Goal: Find specific page/section: Find specific page/section

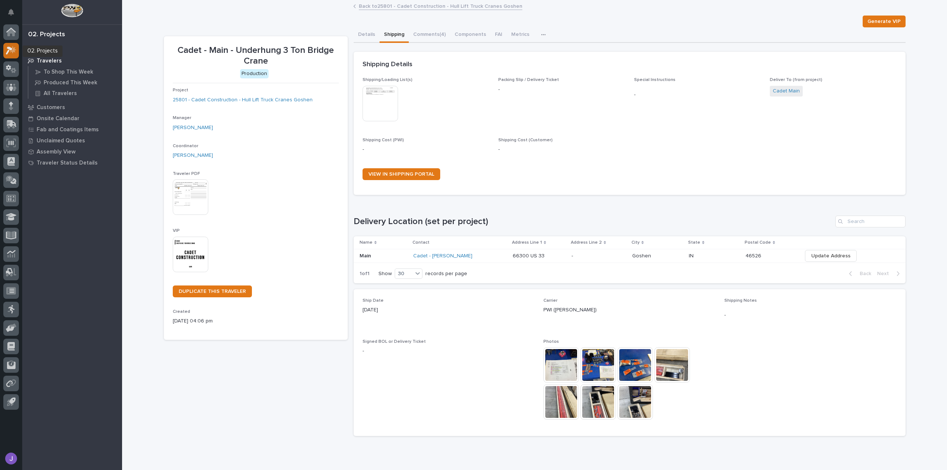
click at [15, 48] on icon at bounding box center [11, 50] width 11 height 9
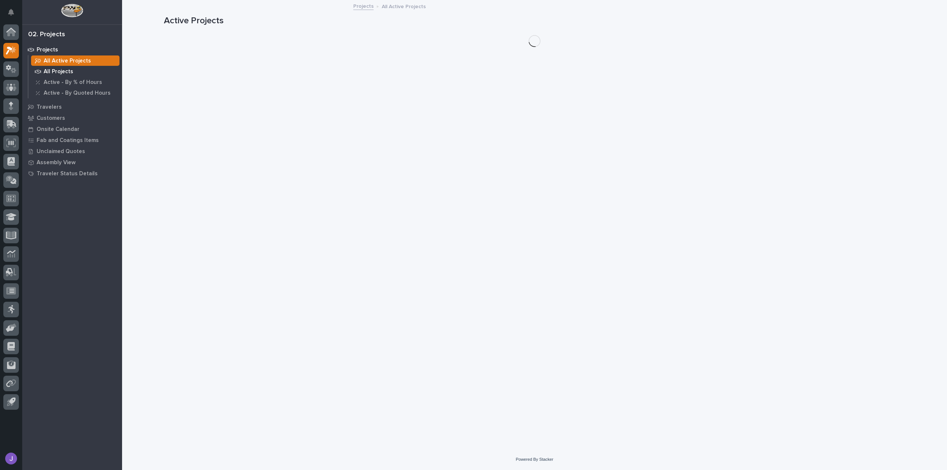
click at [60, 68] on p "All Projects" at bounding box center [59, 71] width 30 height 7
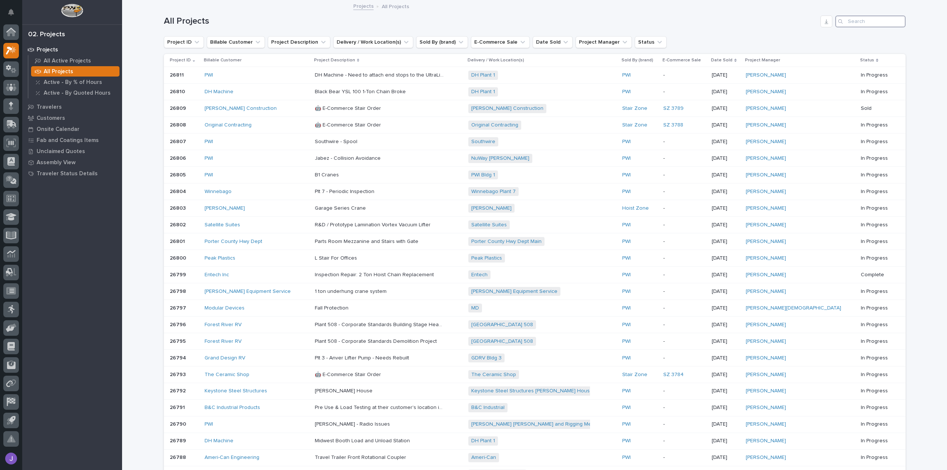
click at [855, 25] on input "Search" at bounding box center [870, 22] width 70 height 12
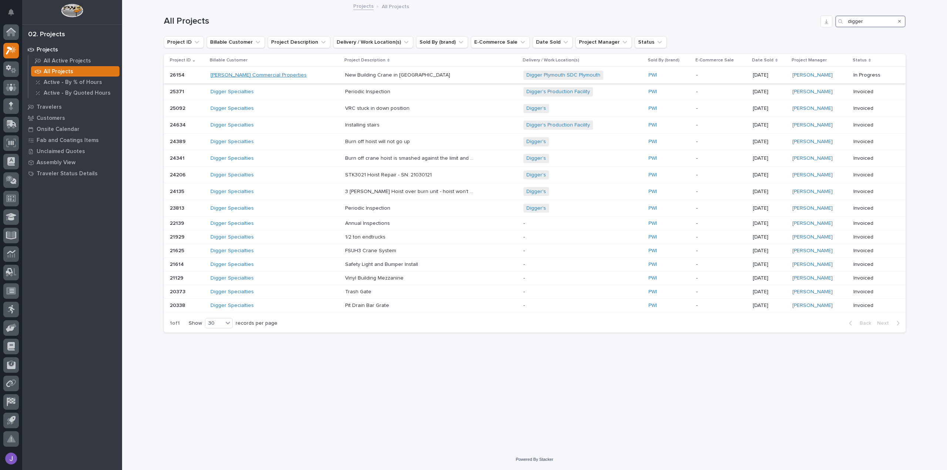
type input "digger"
click at [273, 73] on link "[PERSON_NAME] Commercial Properties" at bounding box center [258, 75] width 96 height 6
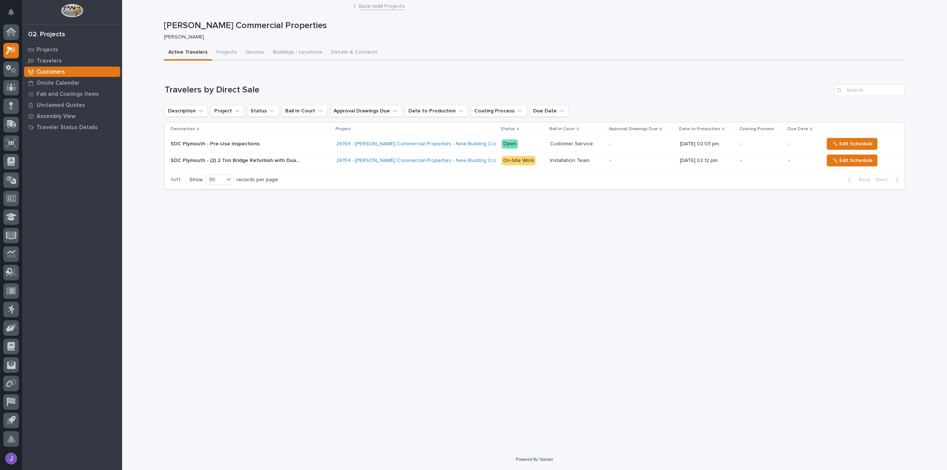
click at [257, 163] on p "SDC Plymouth - (2) 2 Ton Bridge Refurbish with Dual Hoists and Column Runway Pa…" at bounding box center [236, 160] width 131 height 8
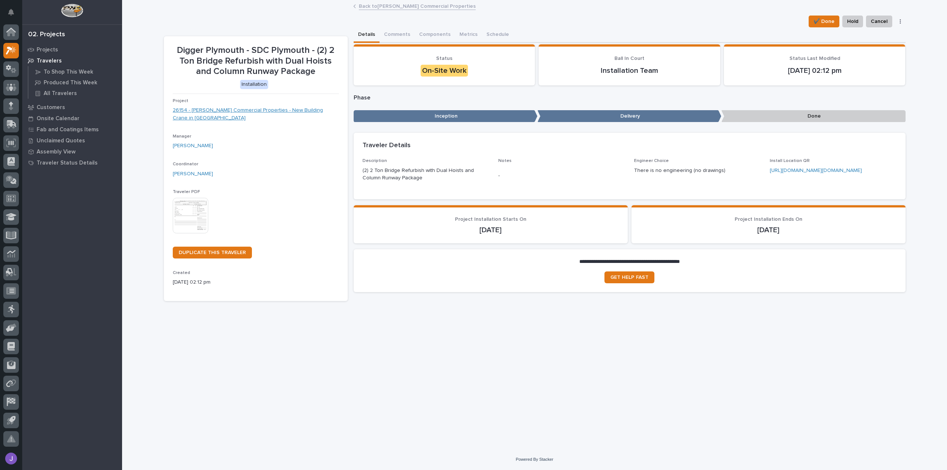
click at [298, 113] on link "26154 - [PERSON_NAME] Commercial Properties - New Building Crane in [GEOGRAPHIC…" at bounding box center [256, 115] width 166 height 16
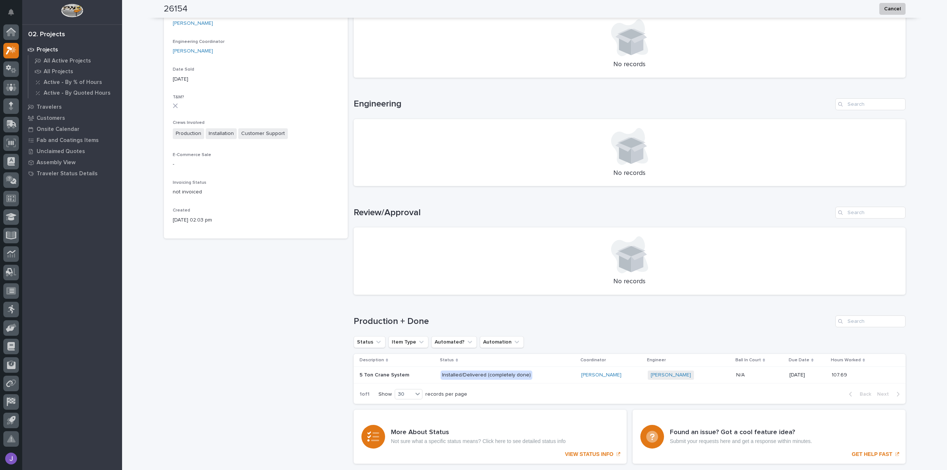
scroll to position [286, 0]
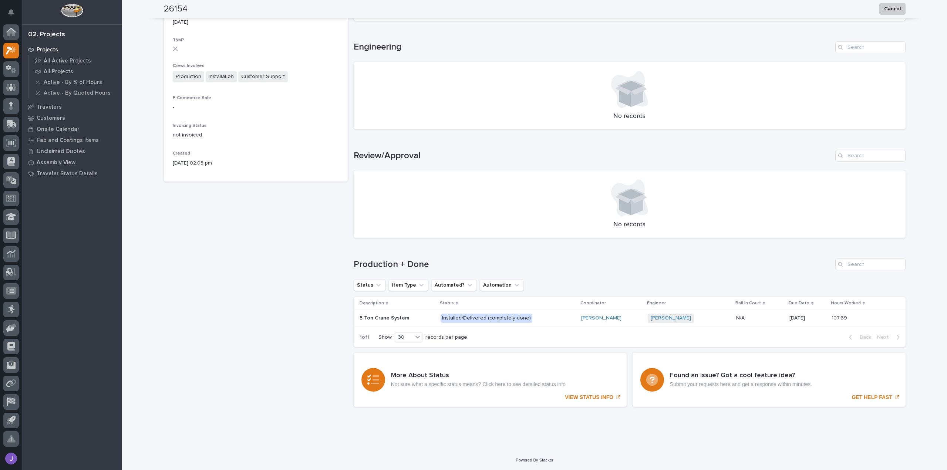
click at [417, 318] on p at bounding box center [397, 318] width 75 height 6
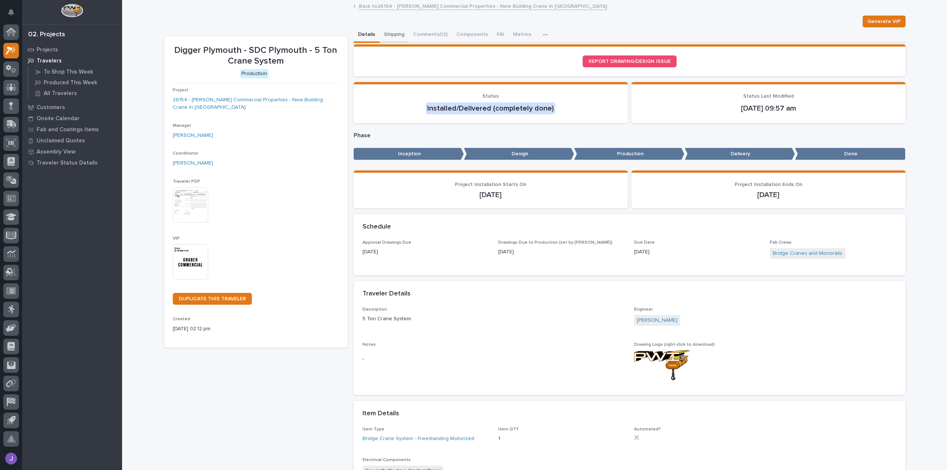
click at [387, 38] on button "Shipping" at bounding box center [394, 35] width 29 height 16
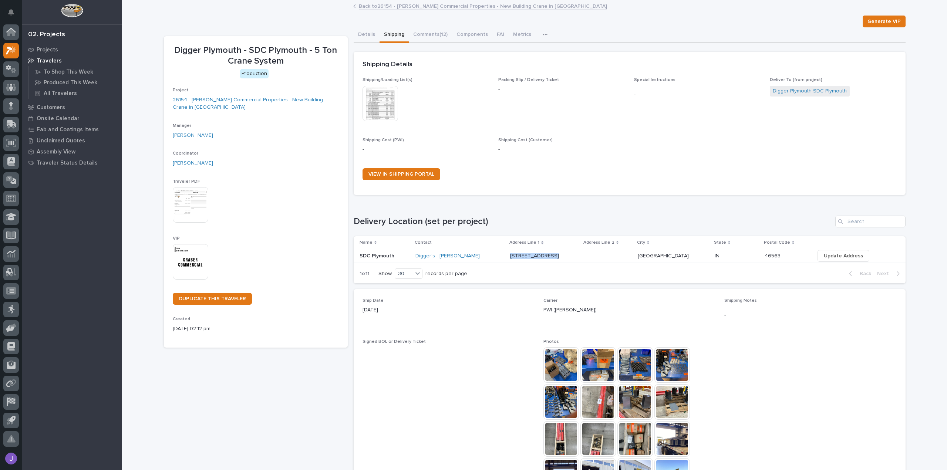
drag, startPoint x: 506, startPoint y: 256, endPoint x: 538, endPoint y: 260, distance: 32.0
click at [538, 260] on div "[STREET_ADDRESS]" at bounding box center [544, 256] width 68 height 12
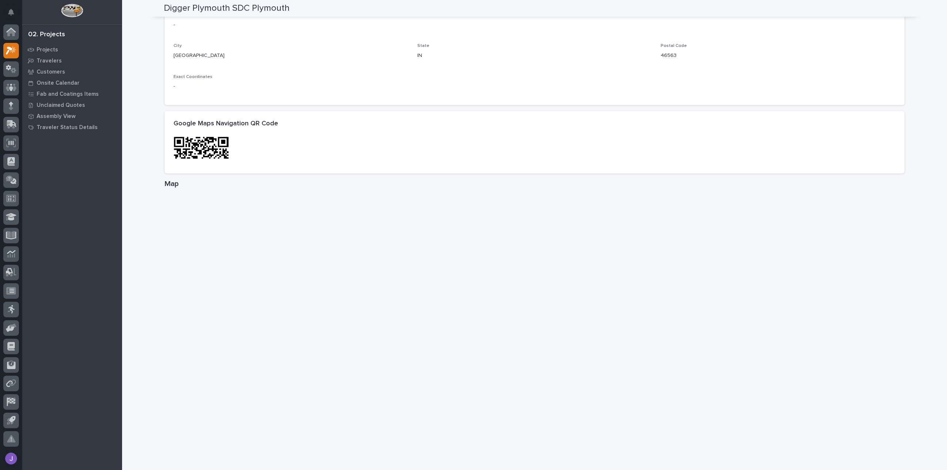
scroll to position [259, 0]
